Goal: Task Accomplishment & Management: Complete application form

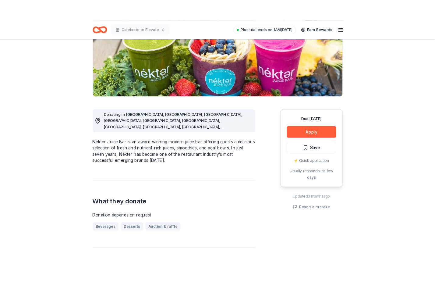
scroll to position [111, 0]
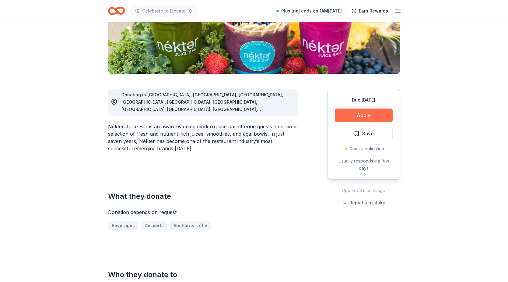
click at [380, 113] on button "Apply" at bounding box center [364, 114] width 58 height 13
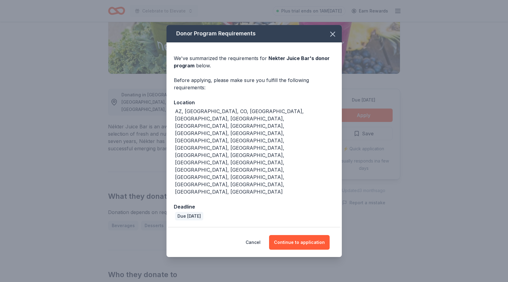
click at [306, 227] on div "Cancel Continue to application" at bounding box center [254, 241] width 175 height 29
click at [306, 235] on button "Continue to application" at bounding box center [299, 242] width 61 height 15
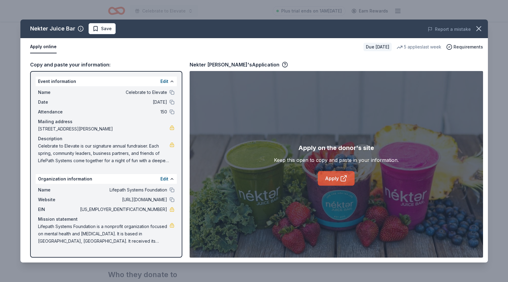
click at [326, 175] on link "Apply" at bounding box center [336, 178] width 37 height 15
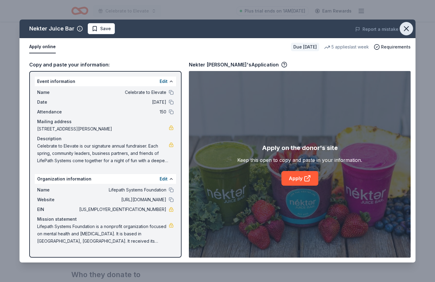
click at [407, 26] on icon "button" at bounding box center [406, 28] width 9 height 9
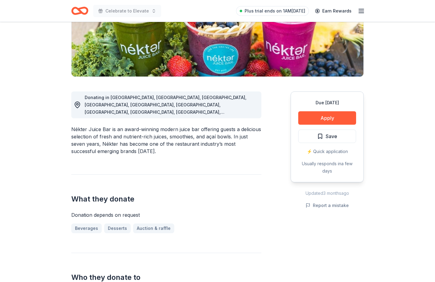
scroll to position [104, 0]
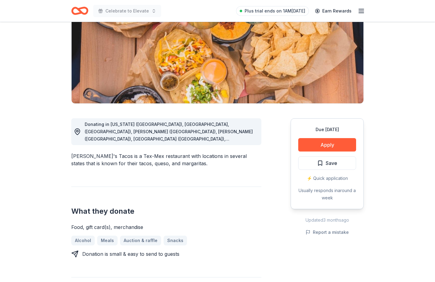
scroll to position [82, 0]
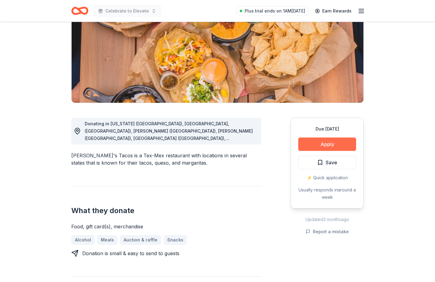
click at [330, 144] on button "Apply" at bounding box center [327, 143] width 58 height 13
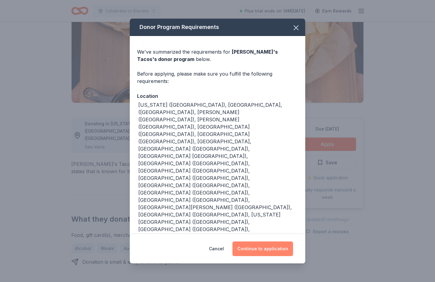
click at [266, 241] on button "Continue to application" at bounding box center [262, 248] width 61 height 15
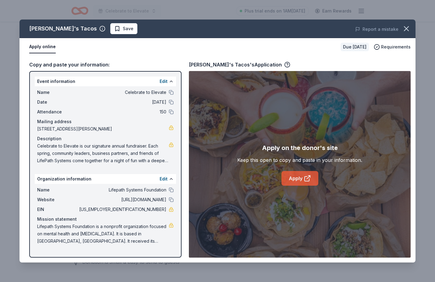
click at [298, 178] on link "Apply" at bounding box center [299, 178] width 37 height 15
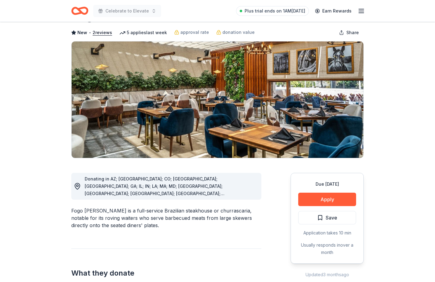
scroll to position [29, 0]
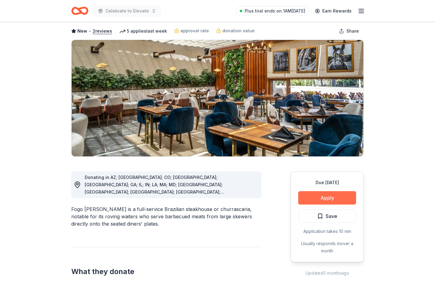
click at [339, 200] on button "Apply" at bounding box center [327, 197] width 58 height 13
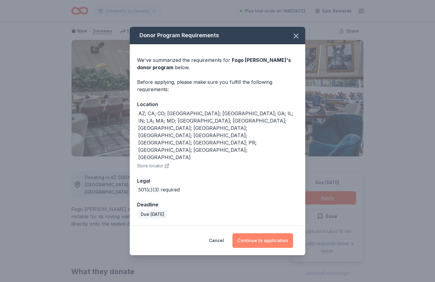
click at [279, 233] on button "Continue to application" at bounding box center [262, 240] width 61 height 15
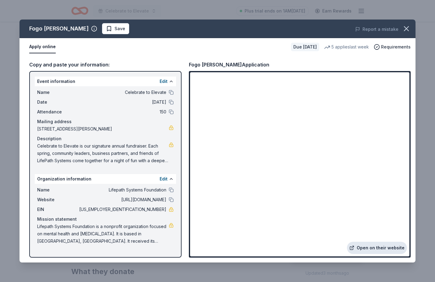
click at [363, 247] on link "Open on their website" at bounding box center [377, 247] width 60 height 12
click at [409, 26] on icon "button" at bounding box center [406, 28] width 9 height 9
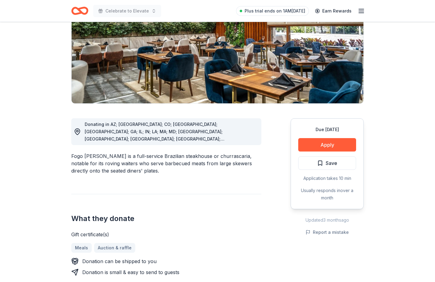
scroll to position [93, 0]
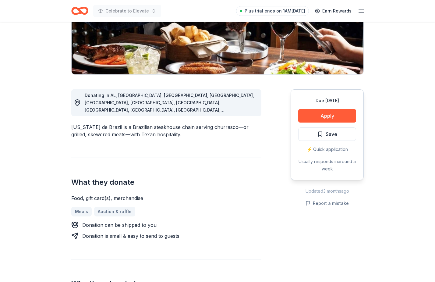
scroll to position [118, 0]
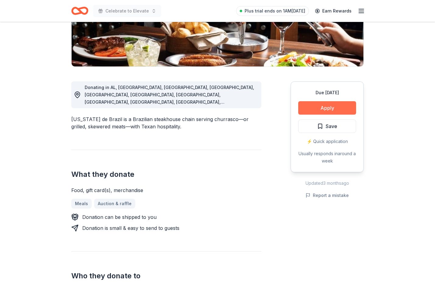
click at [327, 105] on button "Apply" at bounding box center [327, 107] width 58 height 13
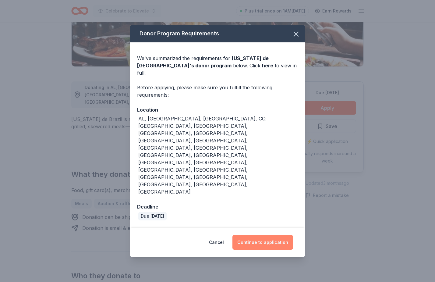
click at [265, 235] on button "Continue to application" at bounding box center [262, 242] width 61 height 15
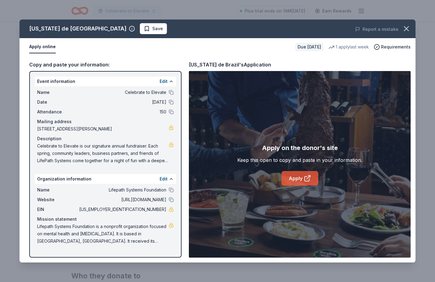
click at [295, 172] on link "Apply" at bounding box center [299, 178] width 37 height 15
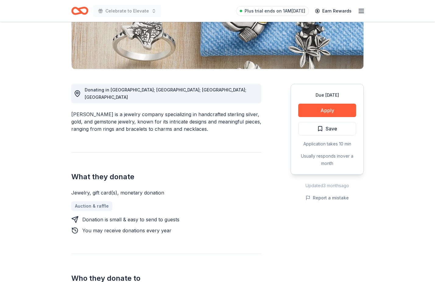
scroll to position [134, 0]
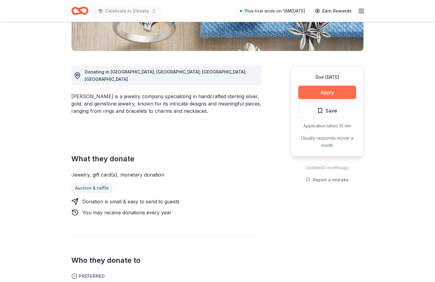
click at [335, 94] on button "Apply" at bounding box center [327, 92] width 58 height 13
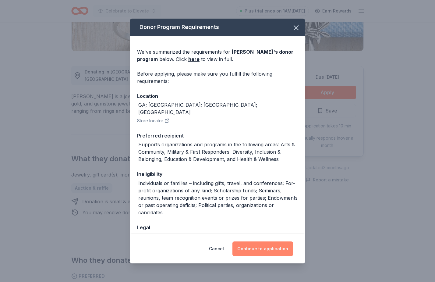
click at [255, 248] on button "Continue to application" at bounding box center [262, 248] width 61 height 15
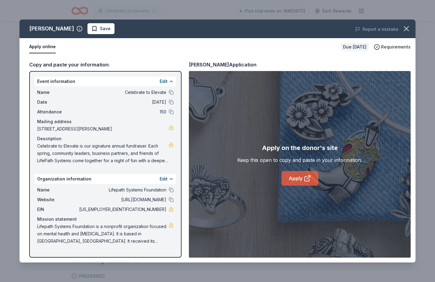
click at [291, 171] on link "Apply" at bounding box center [299, 178] width 37 height 15
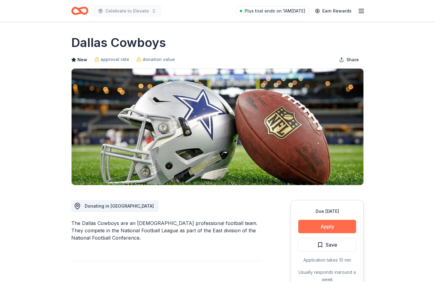
click at [314, 221] on button "Apply" at bounding box center [327, 226] width 58 height 13
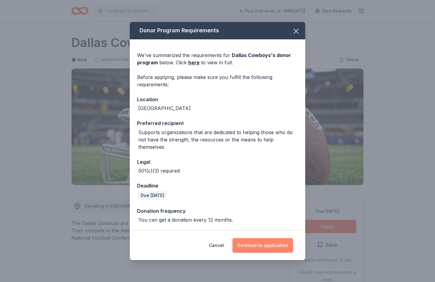
click at [266, 243] on button "Continue to application" at bounding box center [262, 245] width 61 height 15
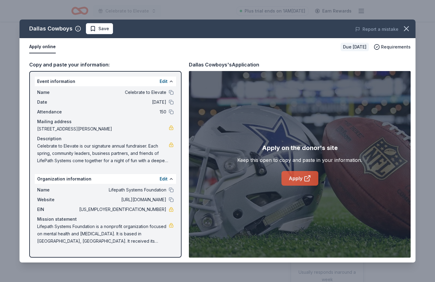
click at [300, 179] on link "Apply" at bounding box center [299, 178] width 37 height 15
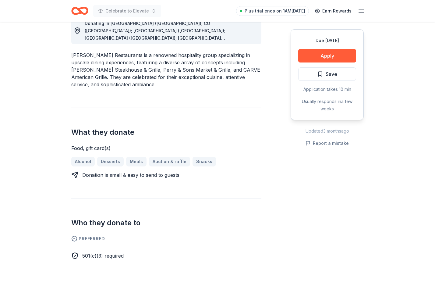
scroll to position [188, 0]
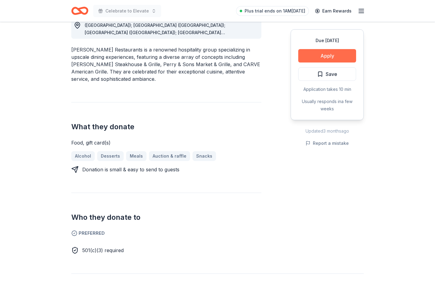
click at [330, 55] on button "Apply" at bounding box center [327, 55] width 58 height 13
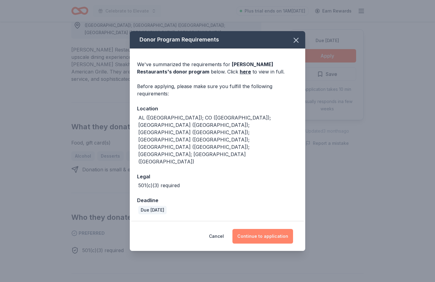
click at [273, 229] on button "Continue to application" at bounding box center [262, 236] width 61 height 15
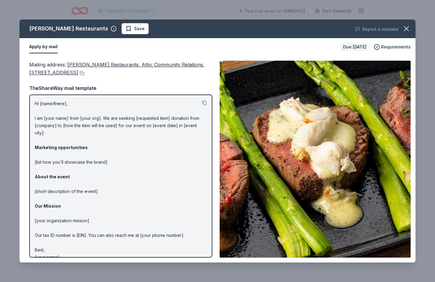
scroll to position [0, 0]
click at [411, 29] on button "button" at bounding box center [406, 28] width 13 height 13
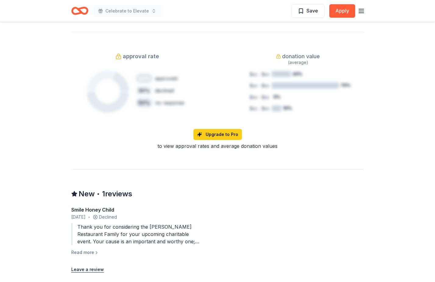
scroll to position [446, 0]
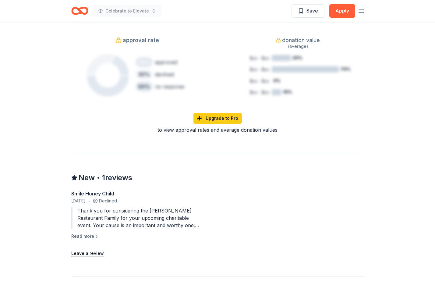
click at [87, 232] on button "Read more" at bounding box center [85, 235] width 28 height 7
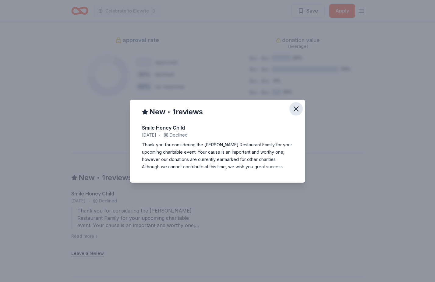
click at [299, 104] on button "button" at bounding box center [295, 108] width 13 height 13
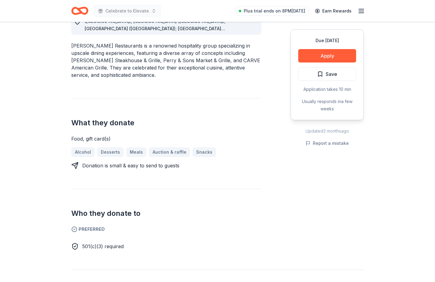
scroll to position [156, 0]
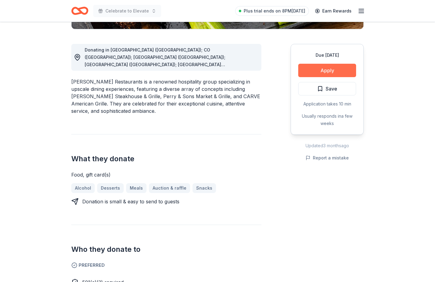
click at [330, 75] on button "Apply" at bounding box center [327, 70] width 58 height 13
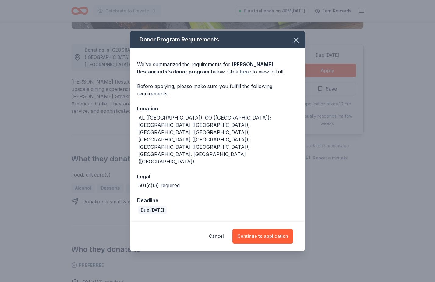
click at [240, 75] on link "here" at bounding box center [245, 71] width 11 height 7
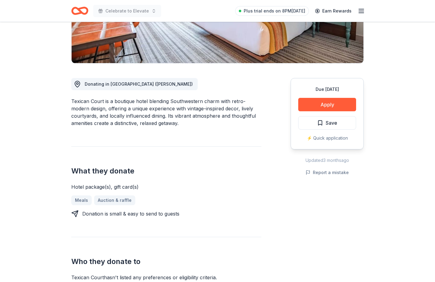
scroll to position [140, 0]
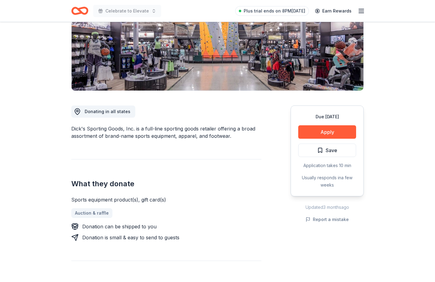
scroll to position [95, 0]
click at [343, 132] on button "Apply" at bounding box center [327, 131] width 58 height 13
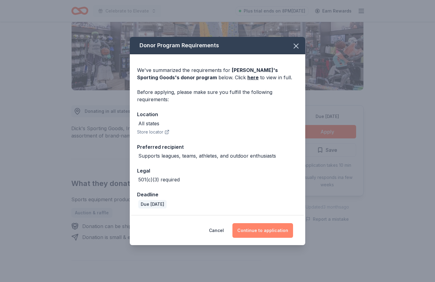
click at [264, 229] on button "Continue to application" at bounding box center [262, 230] width 61 height 15
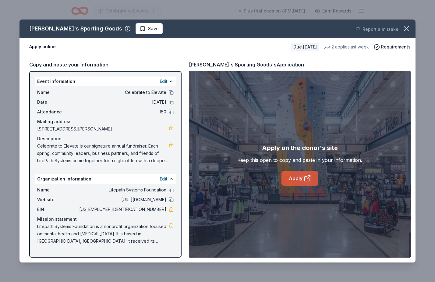
click at [294, 182] on link "Apply" at bounding box center [299, 178] width 37 height 15
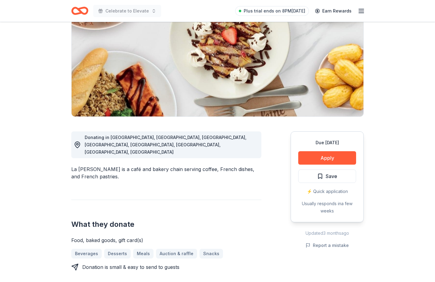
scroll to position [69, 0]
click at [320, 159] on button "Apply" at bounding box center [327, 157] width 58 height 13
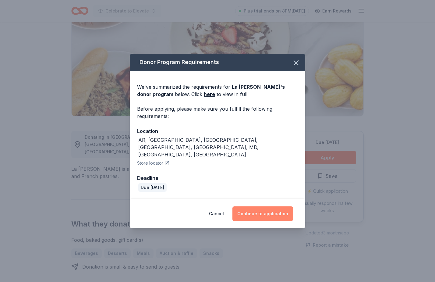
click at [255, 207] on button "Continue to application" at bounding box center [262, 213] width 61 height 15
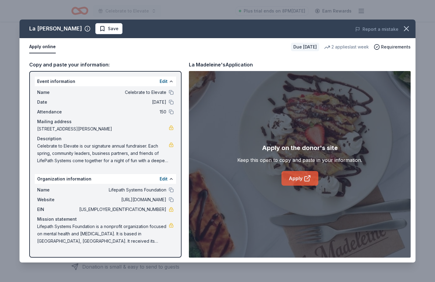
click at [300, 174] on link "Apply" at bounding box center [299, 178] width 37 height 15
click at [407, 32] on icon "button" at bounding box center [406, 28] width 9 height 9
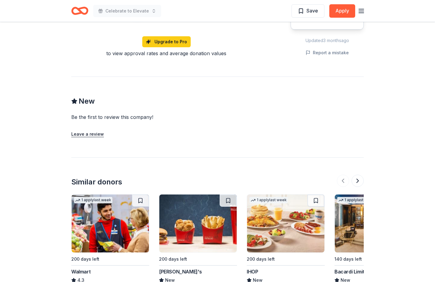
scroll to position [501, 0]
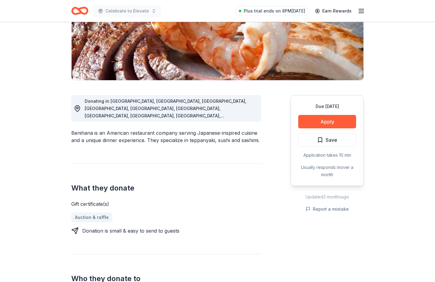
scroll to position [117, 0]
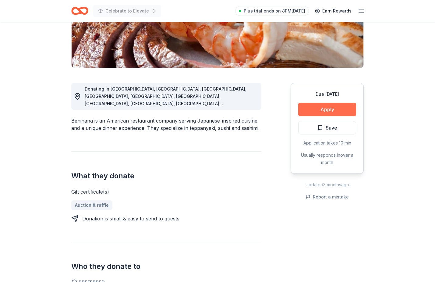
click at [325, 109] on button "Apply" at bounding box center [327, 109] width 58 height 13
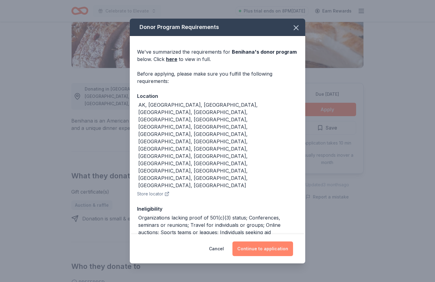
click at [264, 247] on button "Continue to application" at bounding box center [262, 248] width 61 height 15
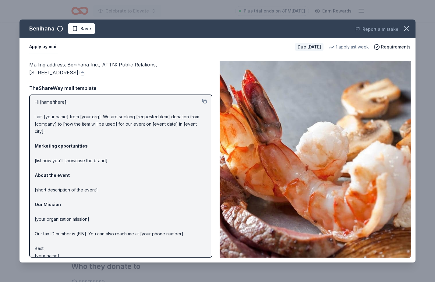
scroll to position [1, 0]
click at [406, 29] on icon "button" at bounding box center [406, 28] width 4 height 4
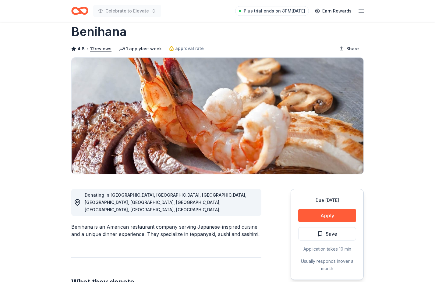
scroll to position [14, 0]
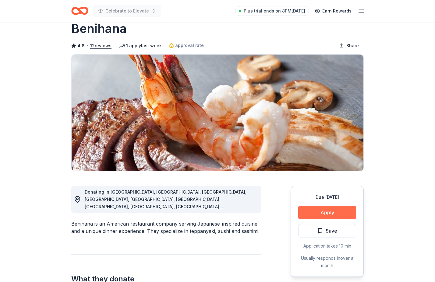
click at [319, 210] on button "Apply" at bounding box center [327, 212] width 58 height 13
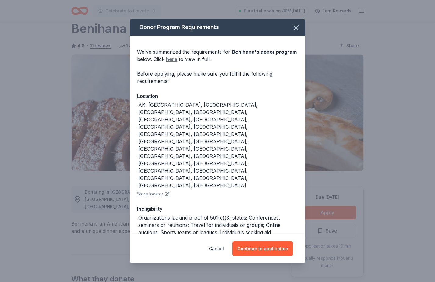
click at [169, 63] on link "here" at bounding box center [171, 58] width 11 height 7
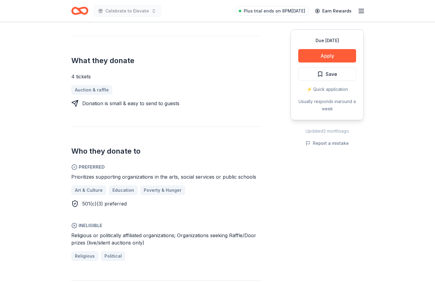
scroll to position [218, 0]
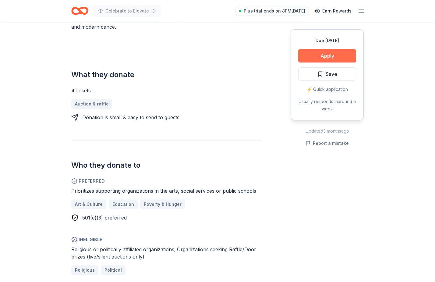
click at [335, 53] on button "Apply" at bounding box center [327, 55] width 58 height 13
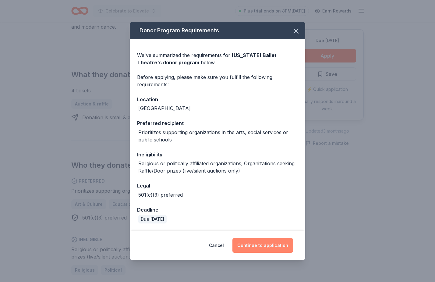
click at [257, 245] on button "Continue to application" at bounding box center [262, 245] width 61 height 15
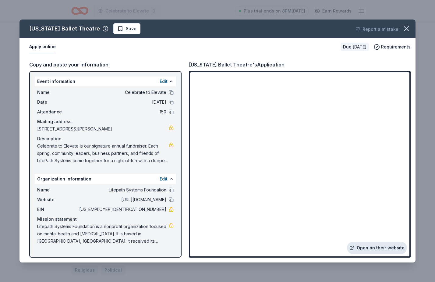
click at [368, 245] on link "Open on their website" at bounding box center [377, 247] width 60 height 12
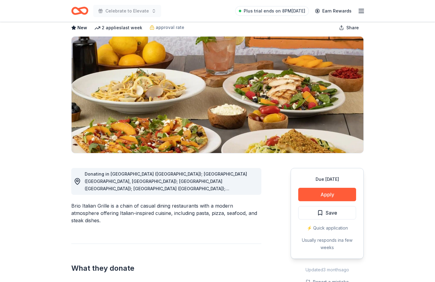
scroll to position [35, 0]
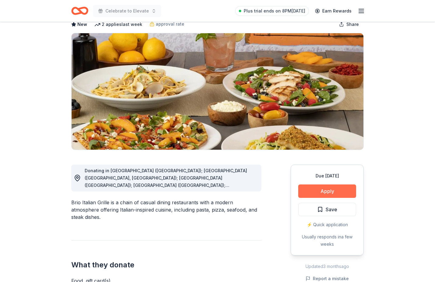
click at [328, 192] on button "Apply" at bounding box center [327, 190] width 58 height 13
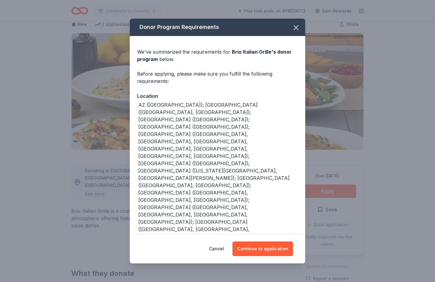
click at [260, 234] on div "Cancel Continue to application" at bounding box center [217, 248] width 175 height 29
click at [260, 241] on button "Continue to application" at bounding box center [262, 248] width 61 height 15
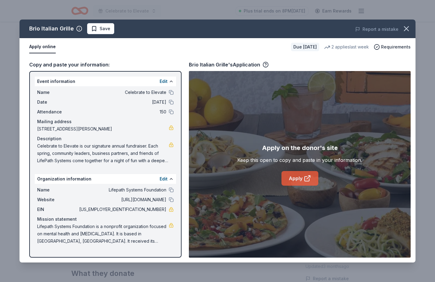
click at [296, 182] on link "Apply" at bounding box center [299, 178] width 37 height 15
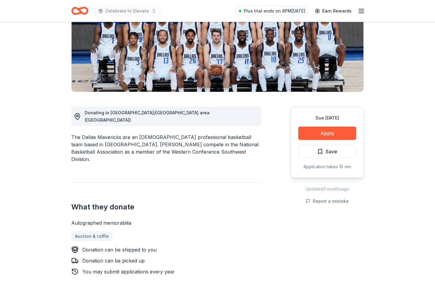
scroll to position [92, 0]
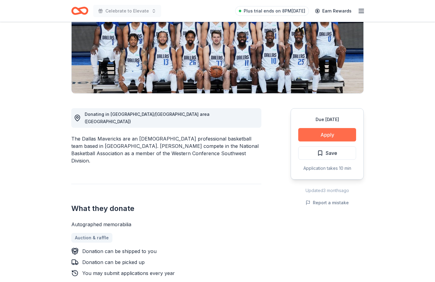
click at [331, 137] on button "Apply" at bounding box center [327, 134] width 58 height 13
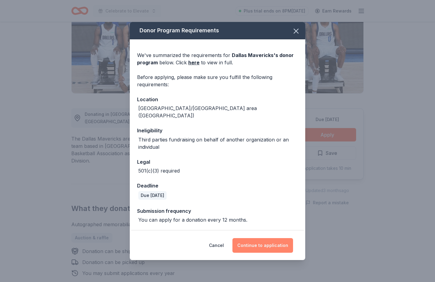
click at [256, 239] on button "Continue to application" at bounding box center [262, 245] width 61 height 15
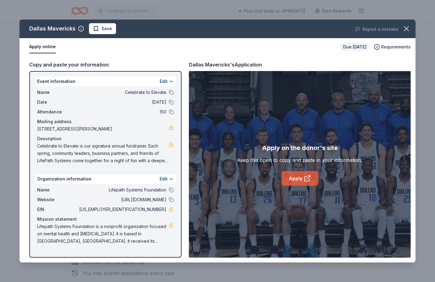
click at [298, 175] on link "Apply" at bounding box center [299, 178] width 37 height 15
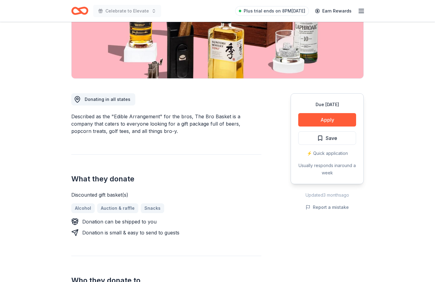
scroll to position [118, 0]
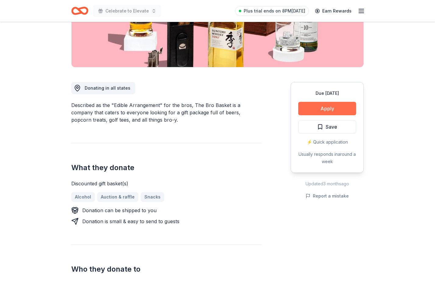
click at [336, 107] on button "Apply" at bounding box center [327, 108] width 58 height 13
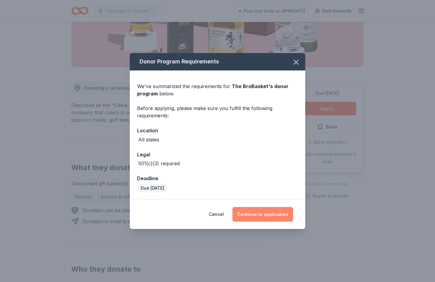
click at [272, 214] on button "Continue to application" at bounding box center [262, 214] width 61 height 15
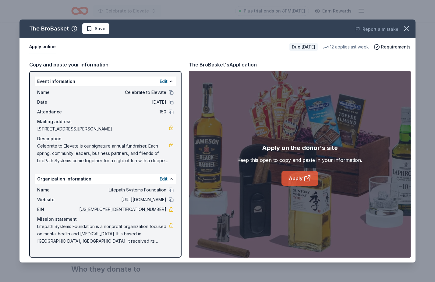
click at [304, 179] on icon at bounding box center [307, 177] width 7 height 7
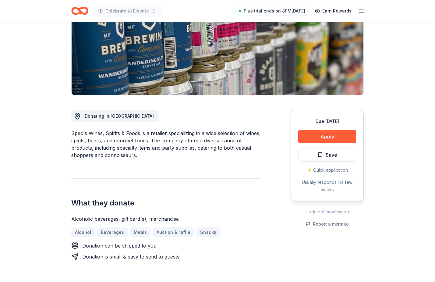
scroll to position [94, 0]
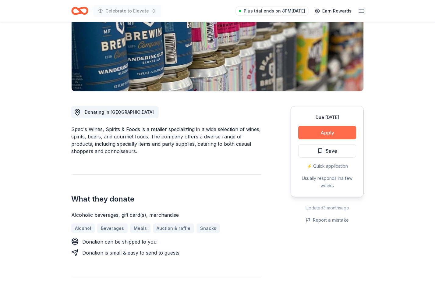
click at [341, 134] on button "Apply" at bounding box center [327, 132] width 58 height 13
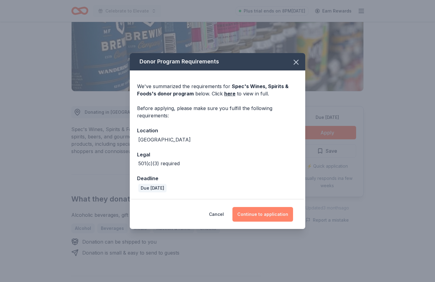
click at [270, 220] on button "Continue to application" at bounding box center [262, 214] width 61 height 15
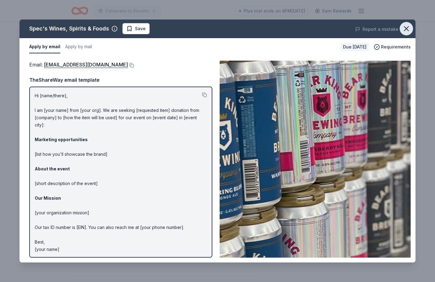
click at [410, 26] on icon "button" at bounding box center [406, 28] width 9 height 9
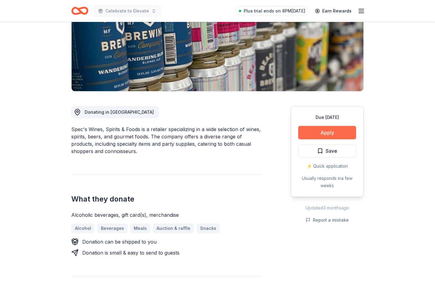
click at [318, 133] on button "Apply" at bounding box center [327, 132] width 58 height 13
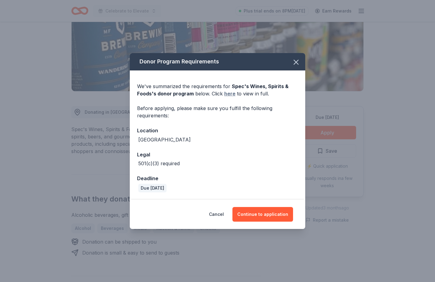
click at [232, 93] on link "here" at bounding box center [229, 93] width 11 height 7
click at [295, 60] on icon "button" at bounding box center [296, 62] width 9 height 9
